Goal: Task Accomplishment & Management: Manage account settings

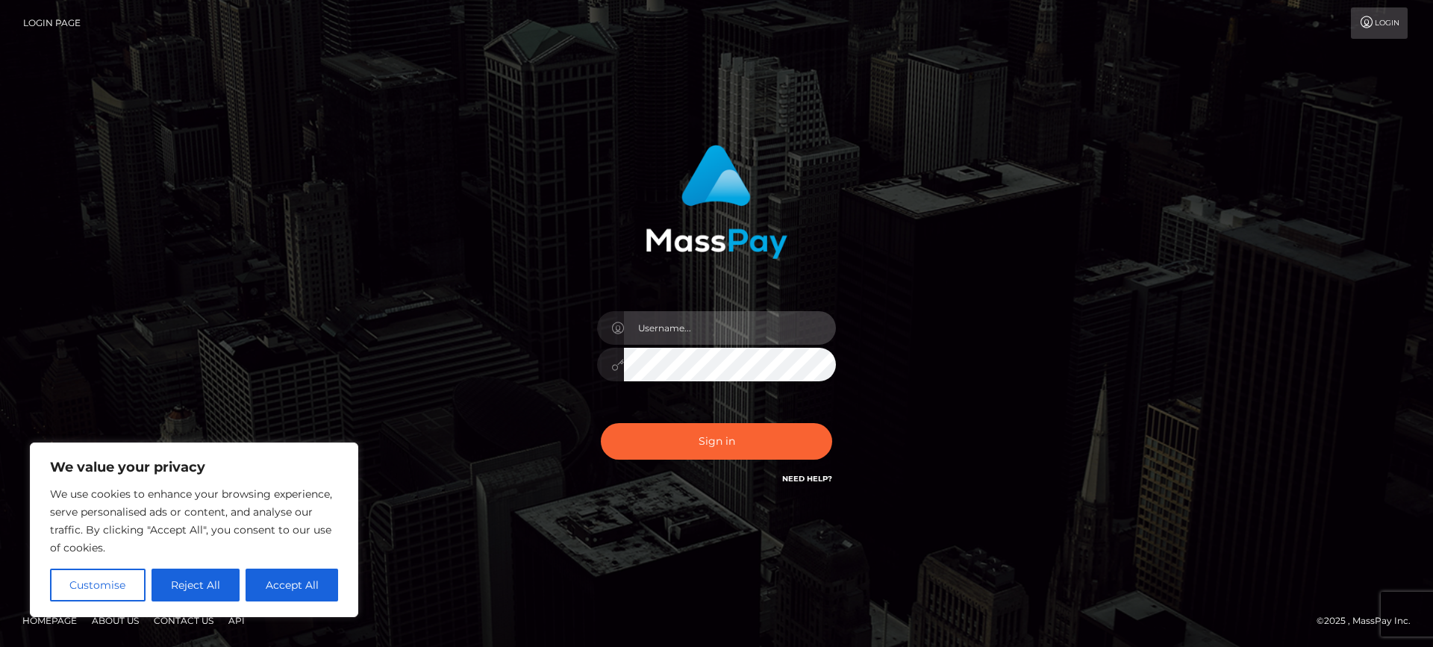
click at [666, 330] on input "text" at bounding box center [730, 328] width 212 height 34
type input "[PERSON_NAME][EMAIL_ADDRESS][PERSON_NAME][DOMAIN_NAME]"
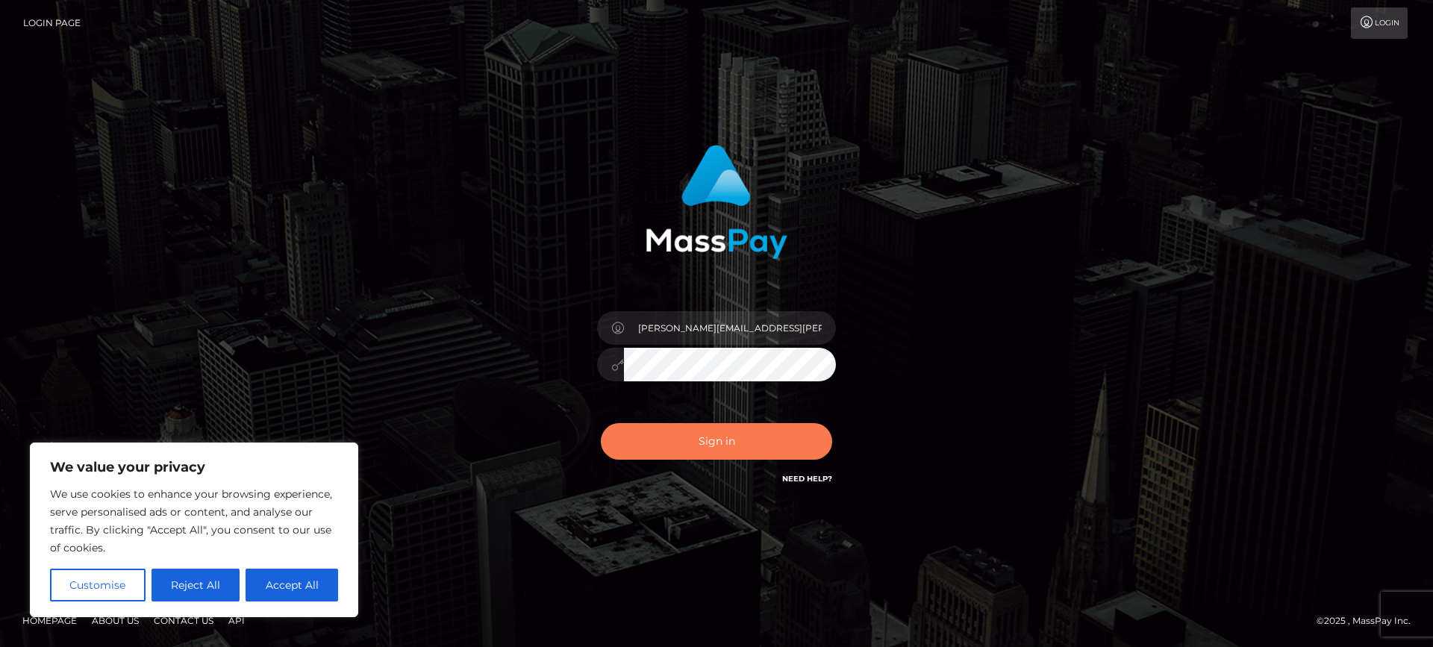
click at [713, 441] on button "Sign in" at bounding box center [716, 441] width 231 height 37
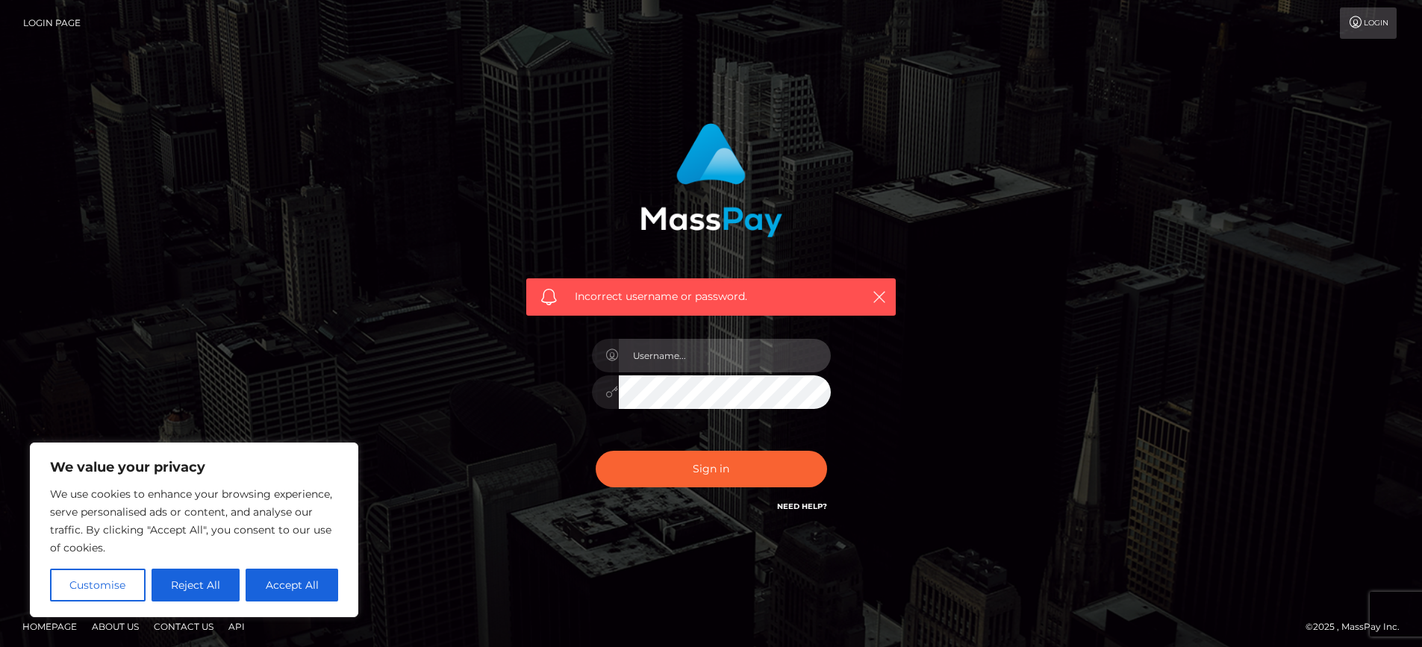
click at [718, 359] on input "text" at bounding box center [725, 356] width 212 height 34
type input "[PERSON_NAME][EMAIL_ADDRESS][PERSON_NAME][DOMAIN_NAME]"
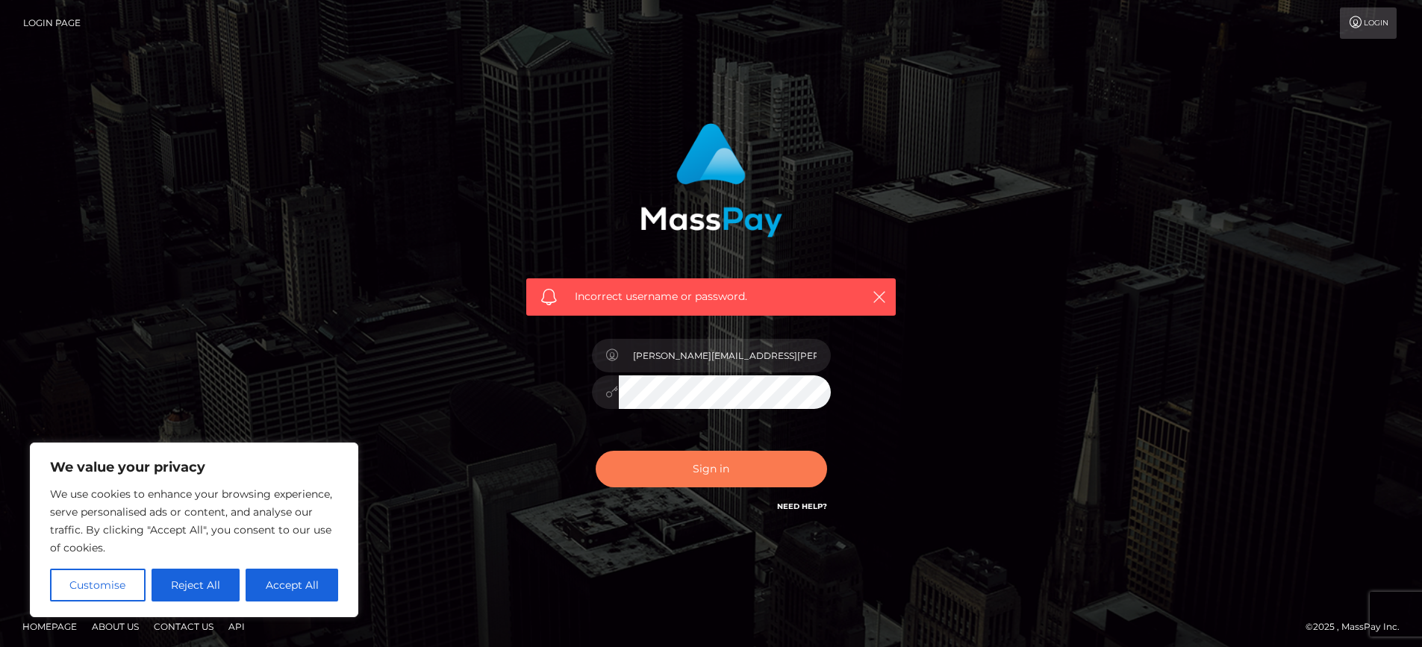
click at [628, 463] on button "Sign in" at bounding box center [710, 469] width 231 height 37
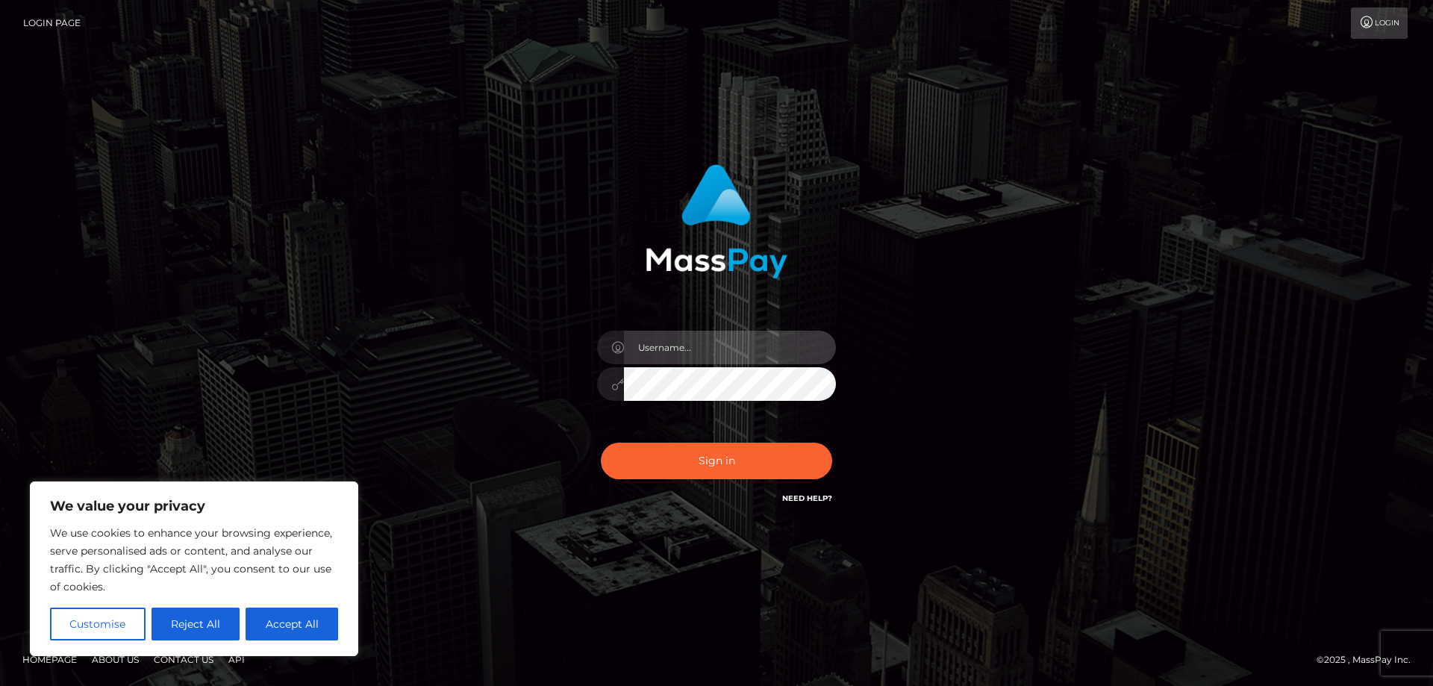
click at [769, 338] on input "text" at bounding box center [730, 348] width 212 height 34
type input "bergevin.jay@gmail.com"
click at [188, 631] on button "Reject All" at bounding box center [195, 623] width 89 height 33
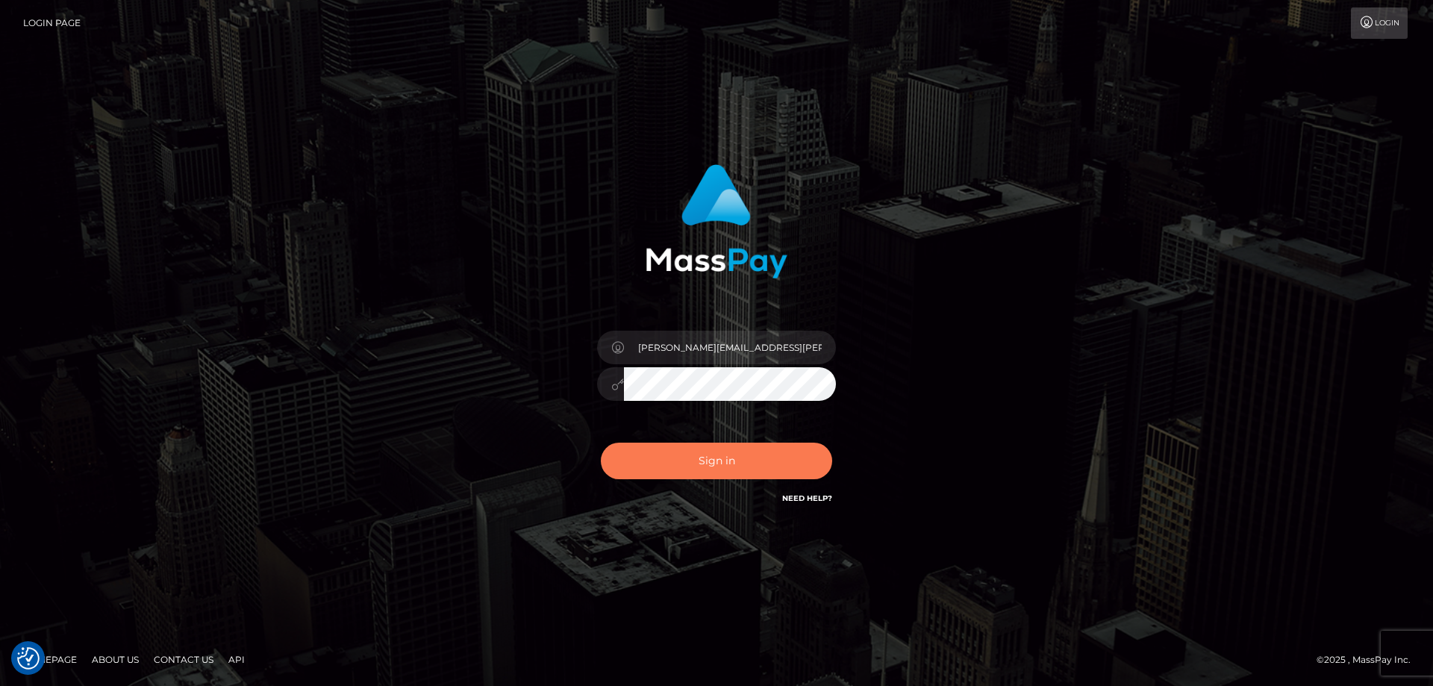
click at [755, 470] on button "Sign in" at bounding box center [716, 461] width 231 height 37
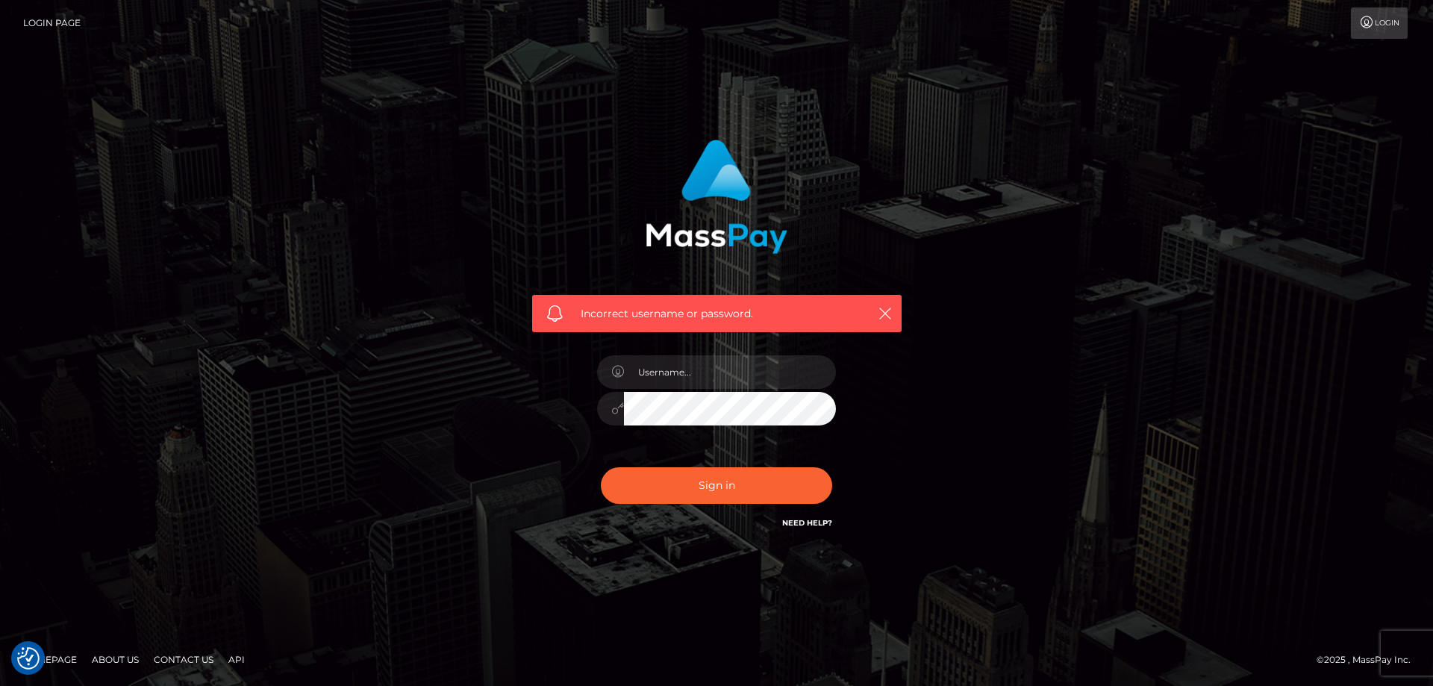
click at [1404, 26] on link "Login" at bounding box center [1379, 22] width 57 height 31
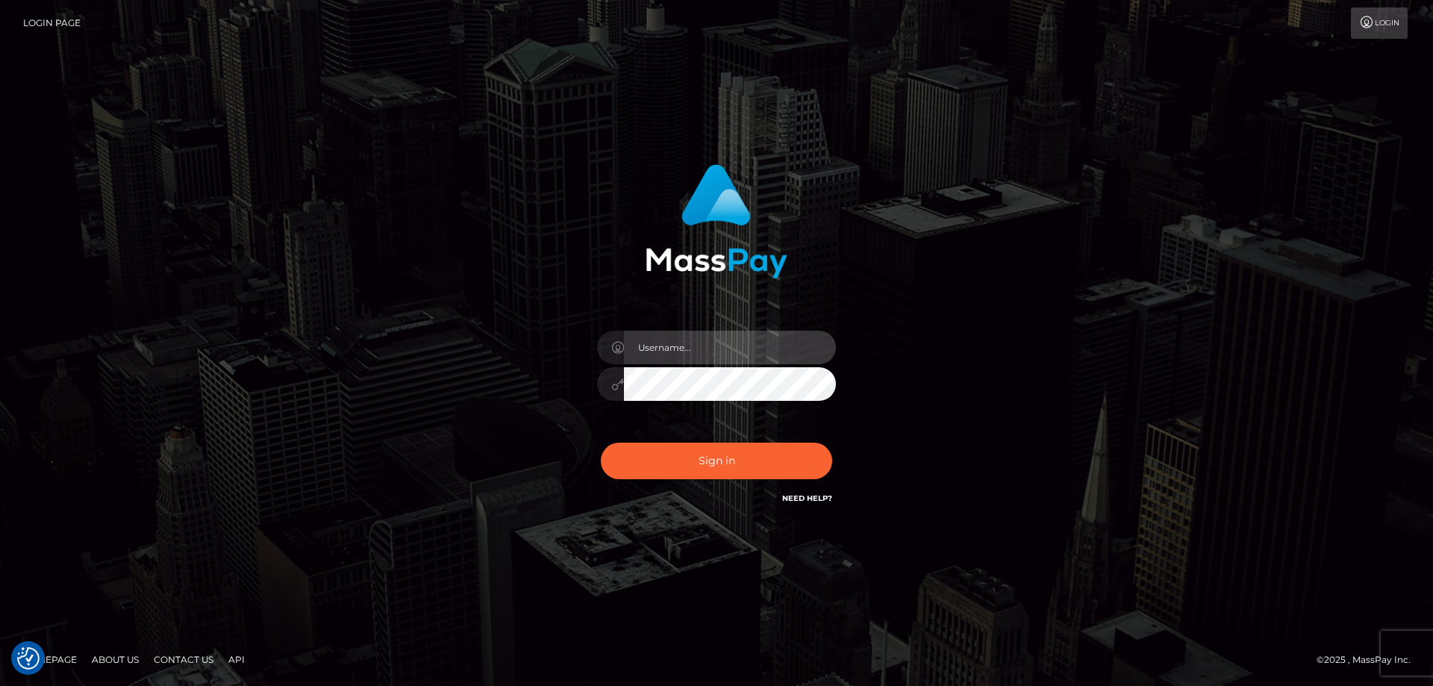
click at [670, 342] on input "text" at bounding box center [730, 348] width 212 height 34
click at [819, 496] on link "Need Help?" at bounding box center [807, 498] width 50 height 10
click at [827, 500] on link "Need Help?" at bounding box center [807, 498] width 50 height 10
click at [716, 351] on input "text" at bounding box center [730, 348] width 212 height 34
type input "[PERSON_NAME][EMAIL_ADDRESS][PERSON_NAME][DOMAIN_NAME]"
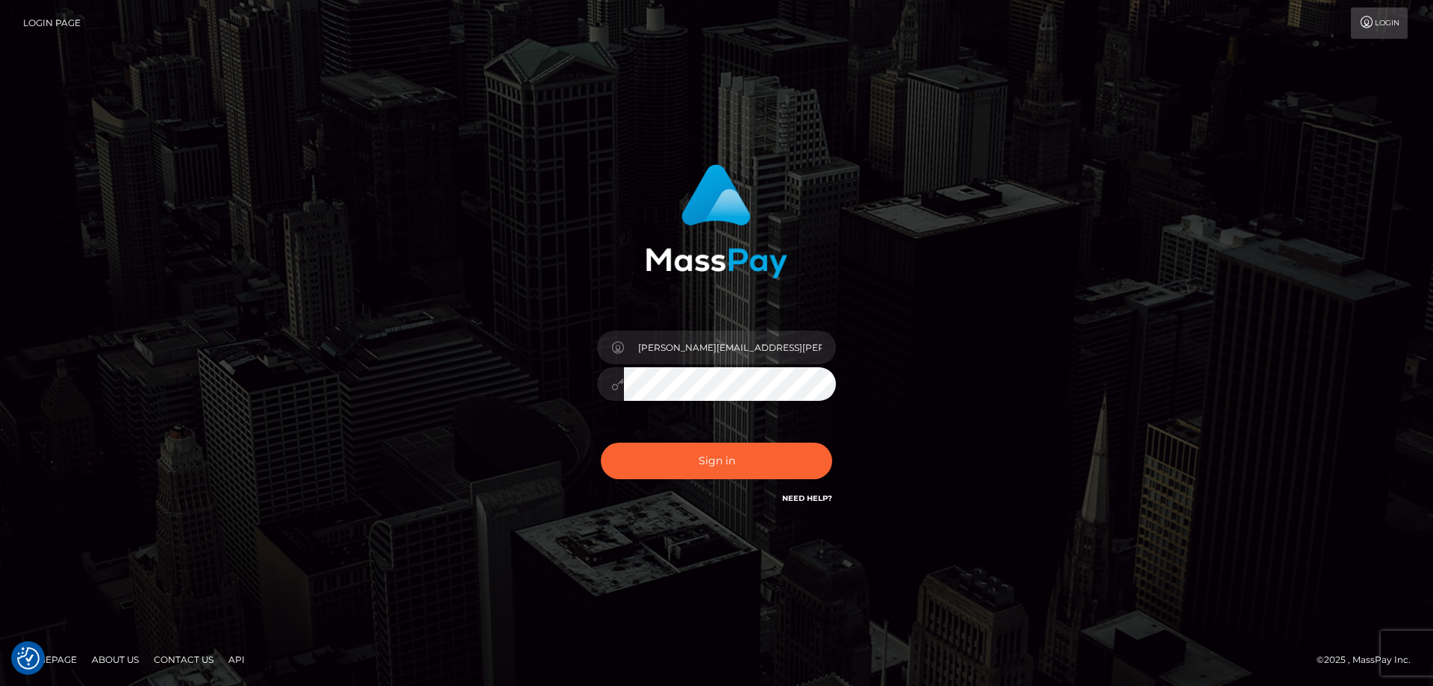
click at [686, 485] on div "Sign in Need Help?" at bounding box center [716, 467] width 261 height 66
click at [692, 465] on button "Sign in" at bounding box center [716, 461] width 231 height 37
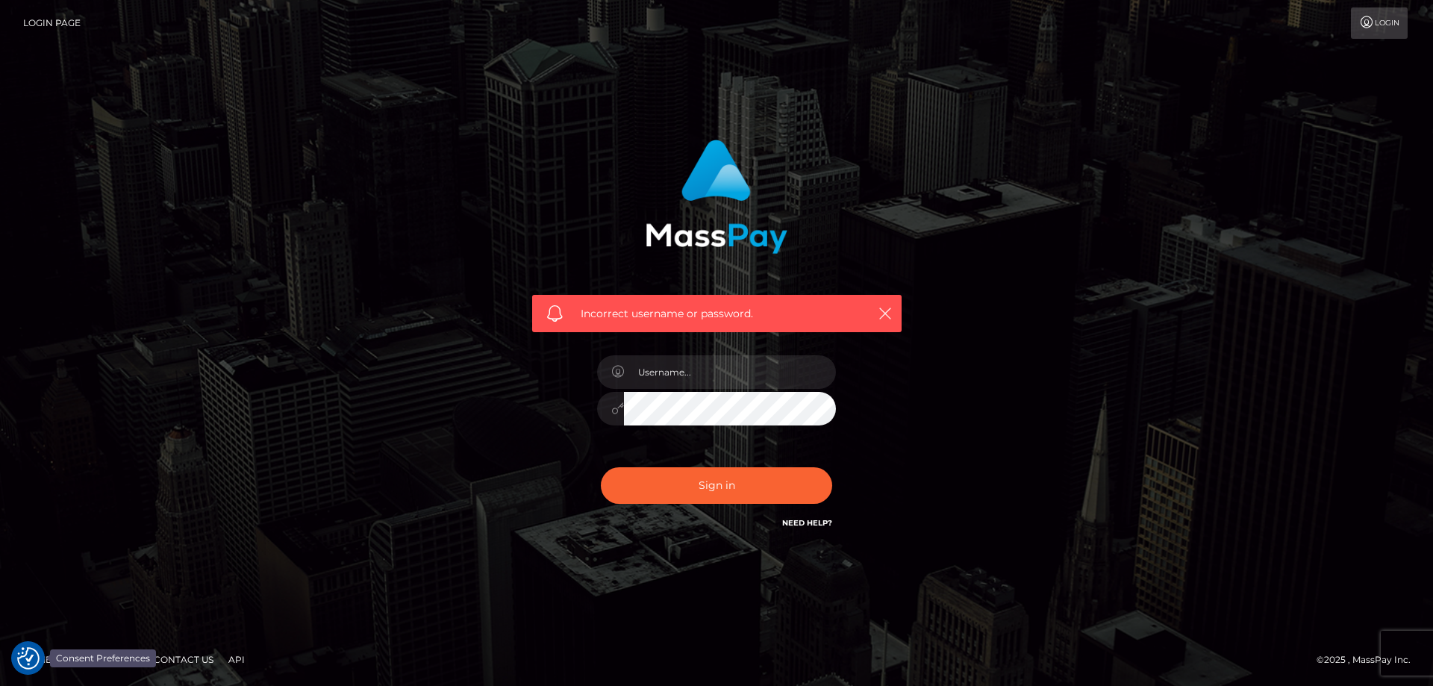
click at [23, 655] on img "Consent Preferences" at bounding box center [28, 658] width 22 height 22
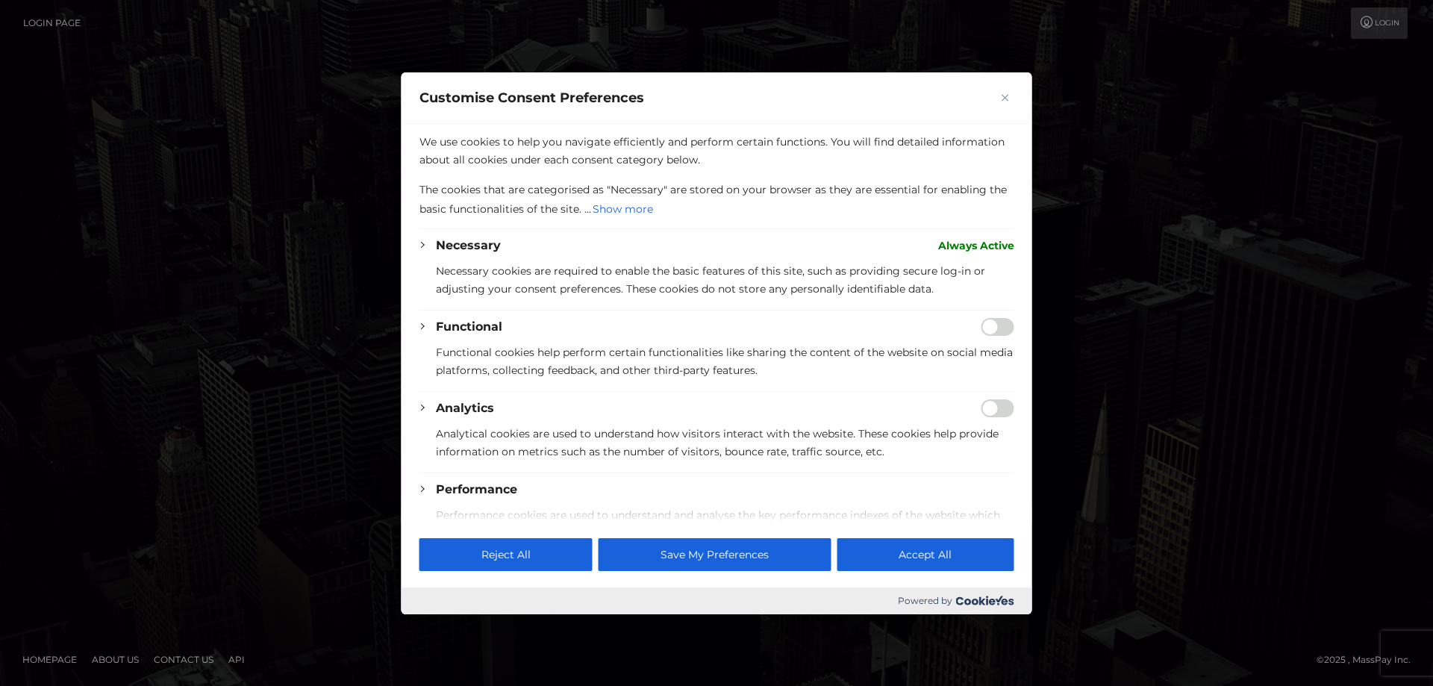
click at [378, 307] on div at bounding box center [716, 343] width 1433 height 686
click at [34, 659] on div at bounding box center [716, 343] width 1433 height 686
drag, startPoint x: 34, startPoint y: 659, endPoint x: 61, endPoint y: 646, distance: 29.7
click at [37, 657] on div at bounding box center [716, 343] width 1433 height 686
click at [515, 558] on button "Reject All" at bounding box center [505, 554] width 173 height 33
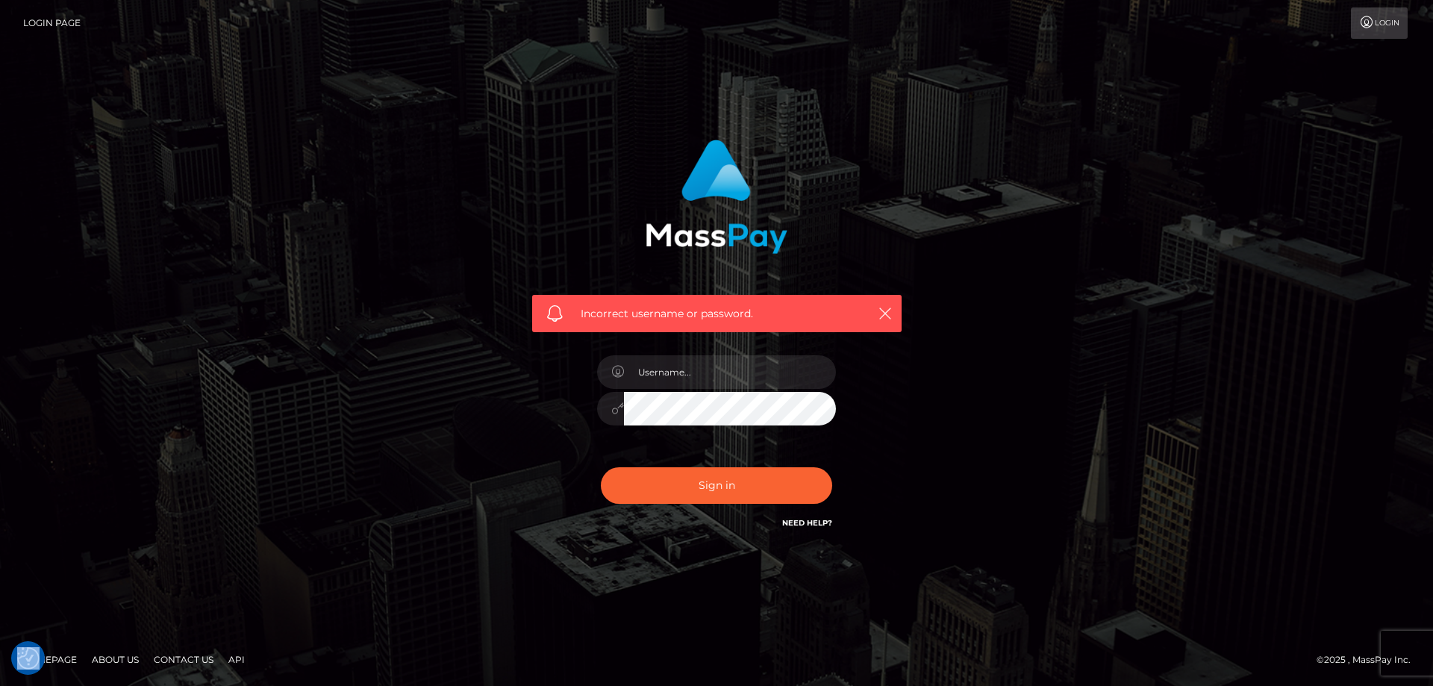
click at [59, 666] on link "Homepage" at bounding box center [49, 659] width 66 height 23
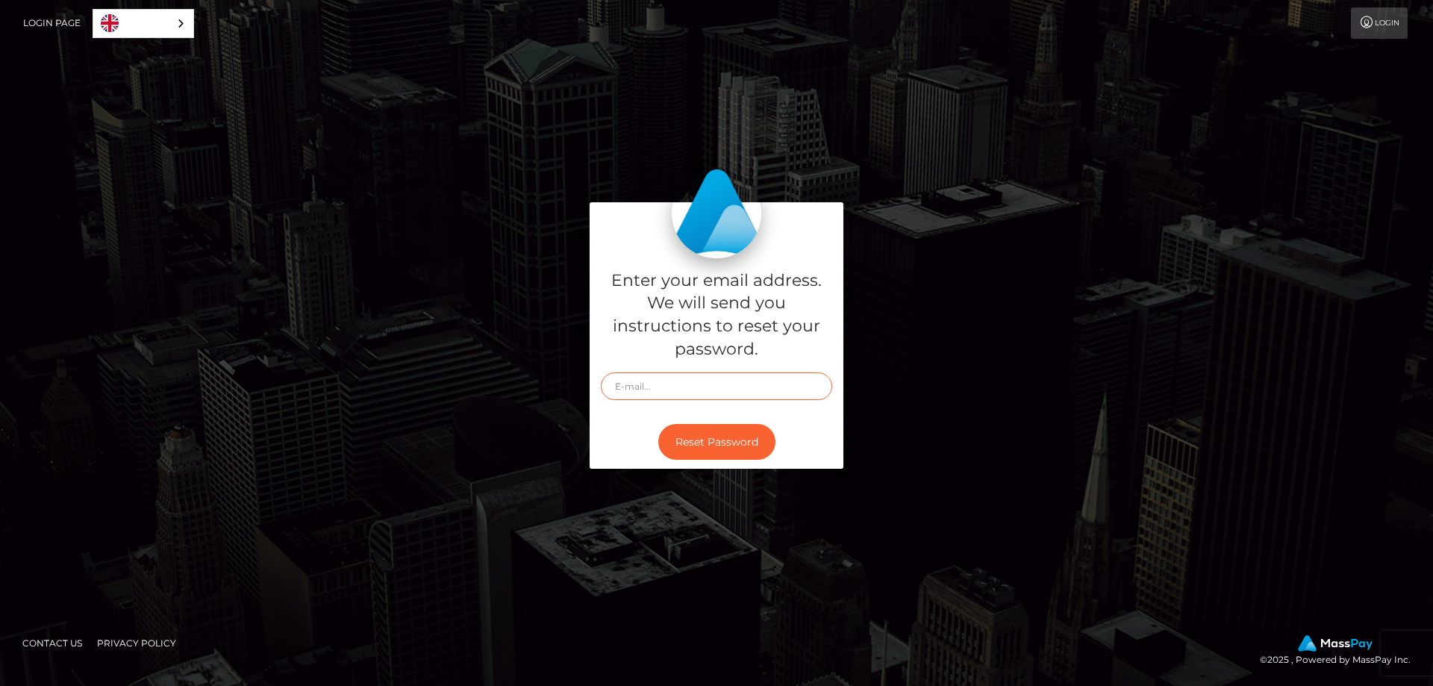
click at [737, 385] on input "text" at bounding box center [716, 386] width 231 height 28
type input "[PERSON_NAME][EMAIL_ADDRESS][PERSON_NAME][DOMAIN_NAME]"
click at [661, 438] on button "Reset Password" at bounding box center [716, 442] width 117 height 37
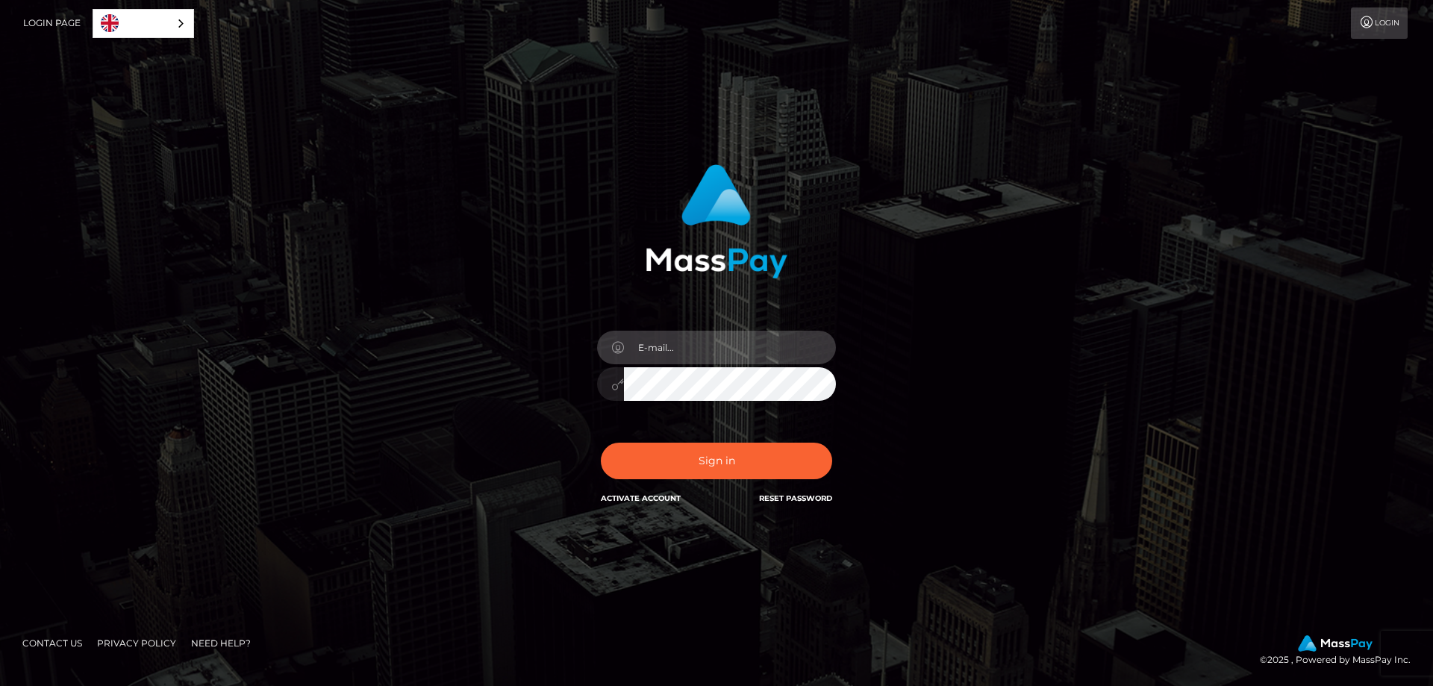
click at [722, 345] on input "email" at bounding box center [730, 348] width 212 height 34
type input "[PERSON_NAME][EMAIL_ADDRESS][PERSON_NAME][DOMAIN_NAME]"
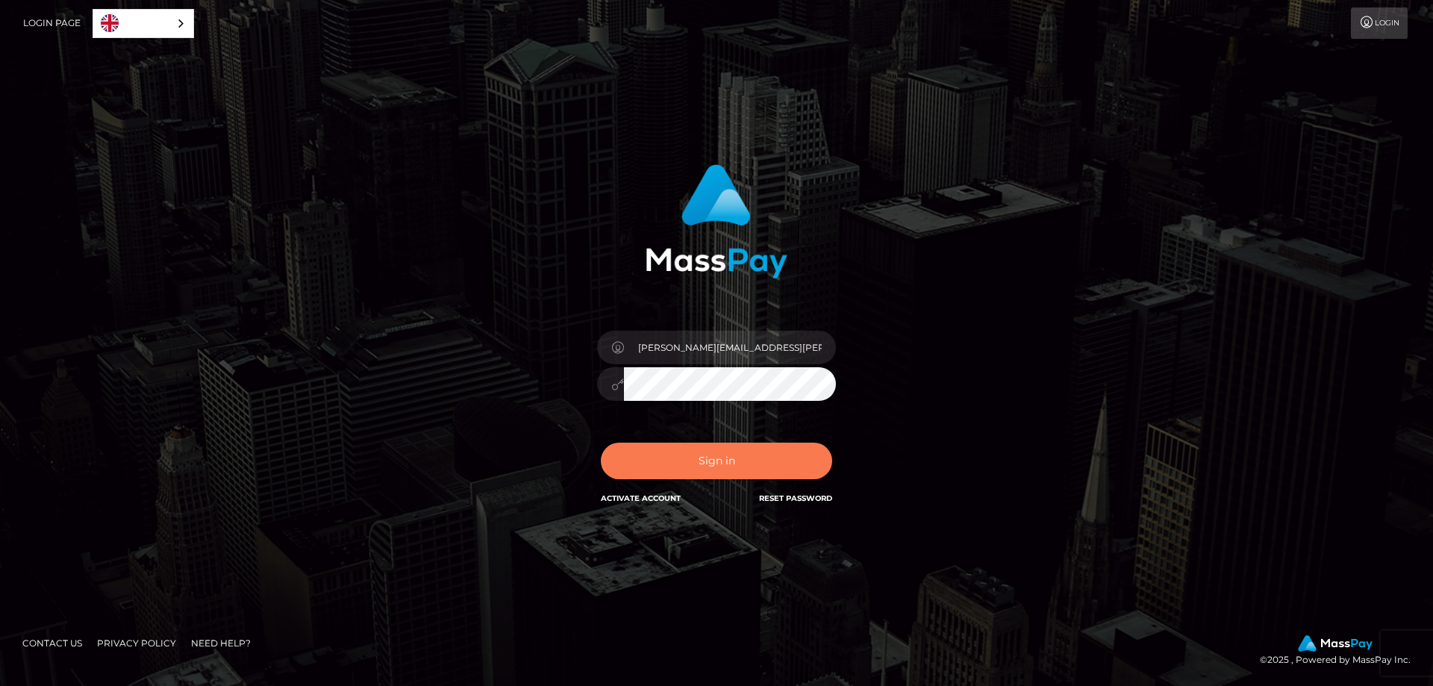
click at [744, 460] on button "Sign in" at bounding box center [716, 461] width 231 height 37
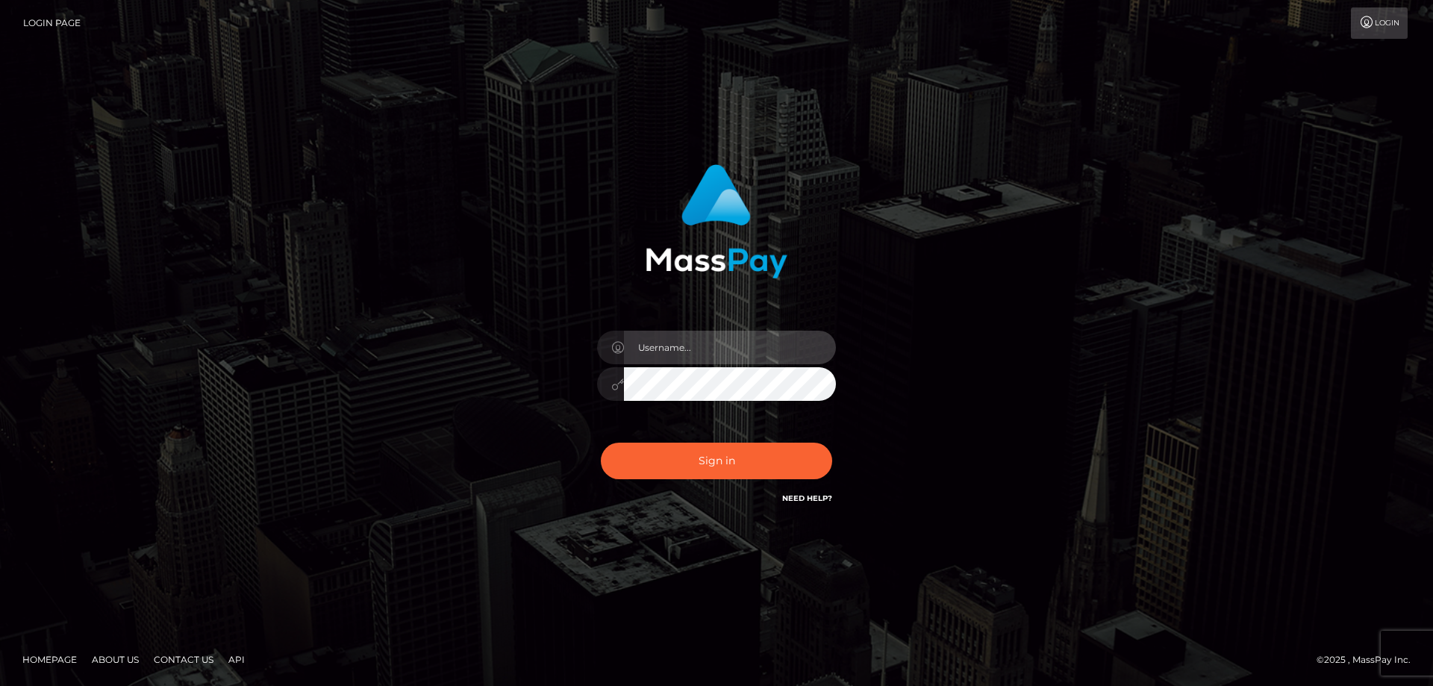
click at [696, 349] on input "text" at bounding box center [730, 348] width 212 height 34
type input "[PERSON_NAME][EMAIL_ADDRESS][PERSON_NAME][DOMAIN_NAME]"
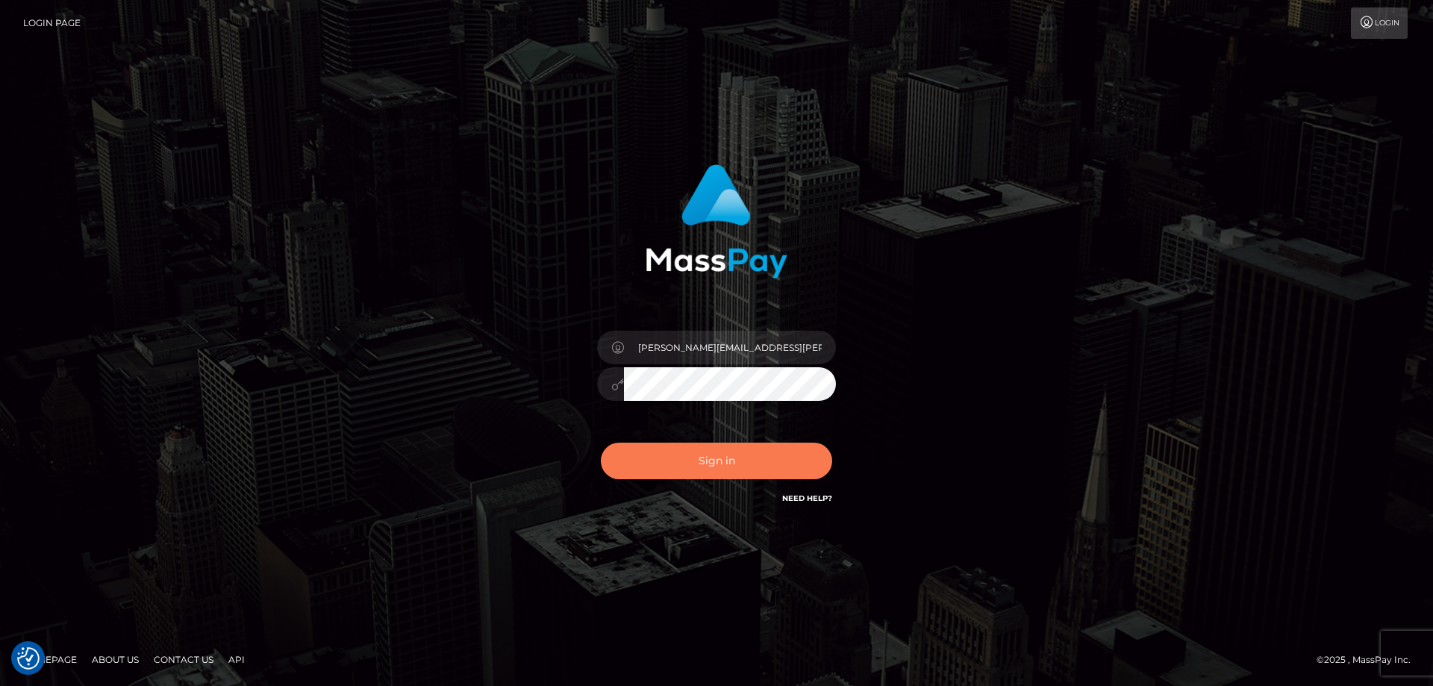
click at [720, 471] on button "Sign in" at bounding box center [716, 461] width 231 height 37
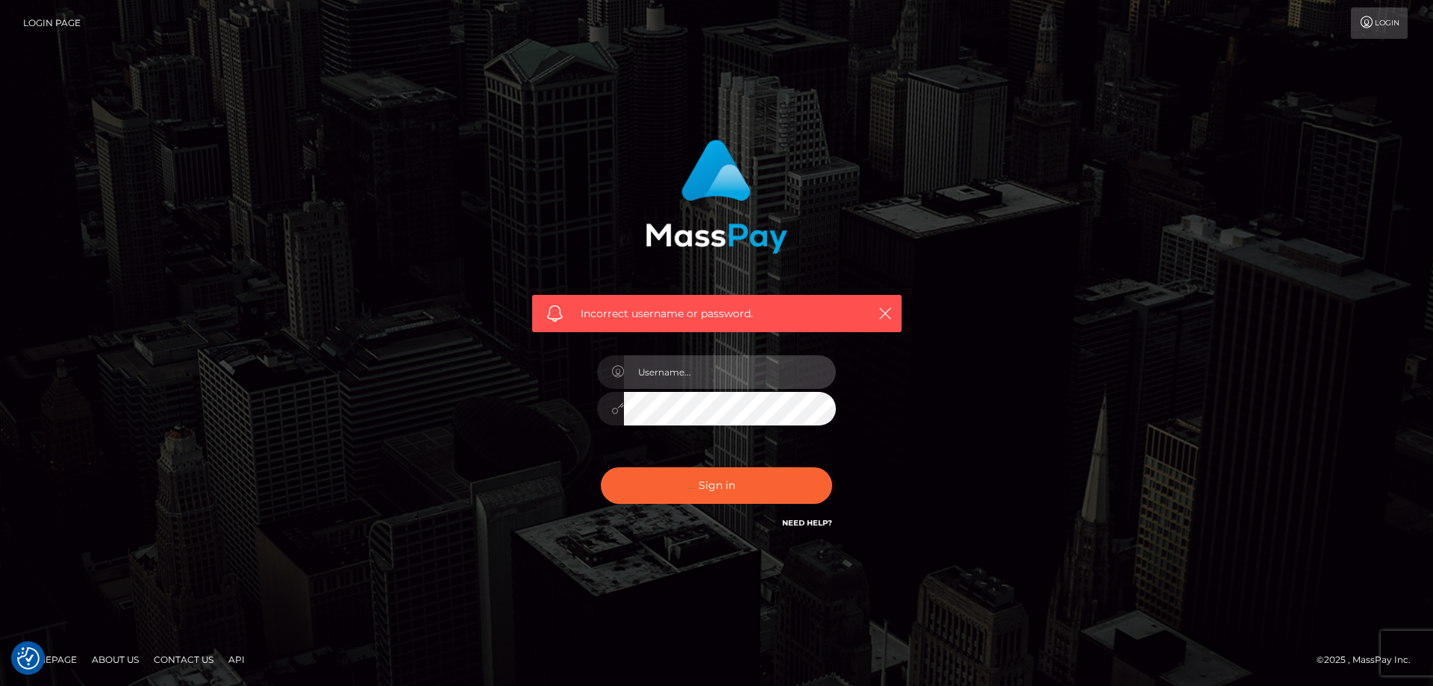
click at [708, 381] on input "text" at bounding box center [730, 372] width 212 height 34
type input "[PERSON_NAME][EMAIL_ADDRESS][PERSON_NAME][DOMAIN_NAME]"
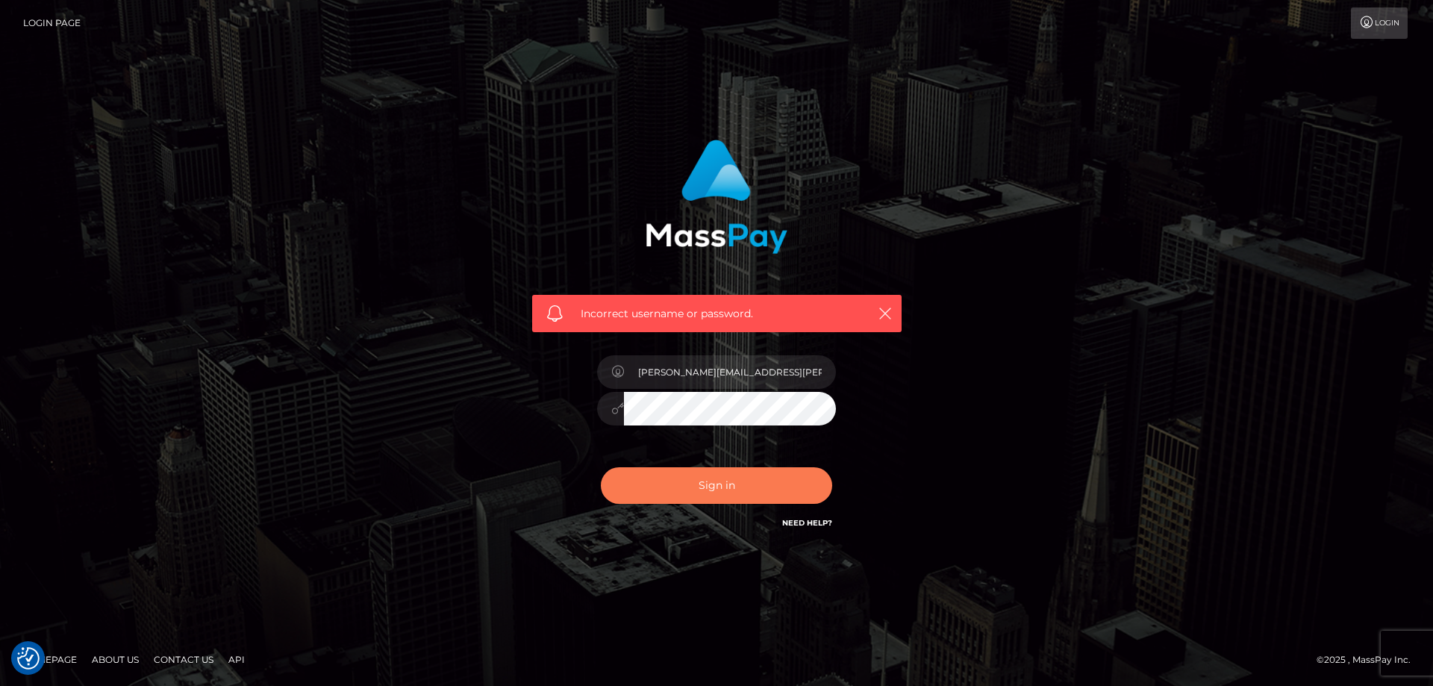
click at [715, 472] on button "Sign in" at bounding box center [716, 485] width 231 height 37
click at [886, 314] on icon "button" at bounding box center [885, 313] width 15 height 15
